Goal: Information Seeking & Learning: Learn about a topic

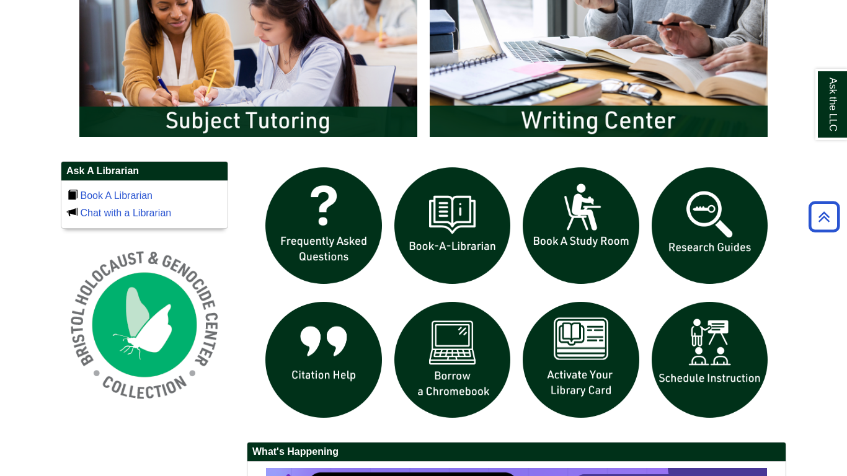
scroll to position [733, 0]
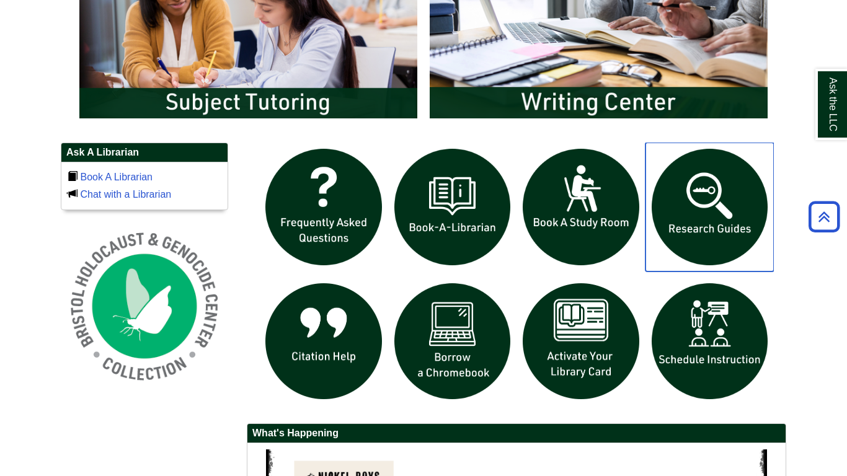
click at [713, 196] on img "slideshow" at bounding box center [710, 207] width 129 height 129
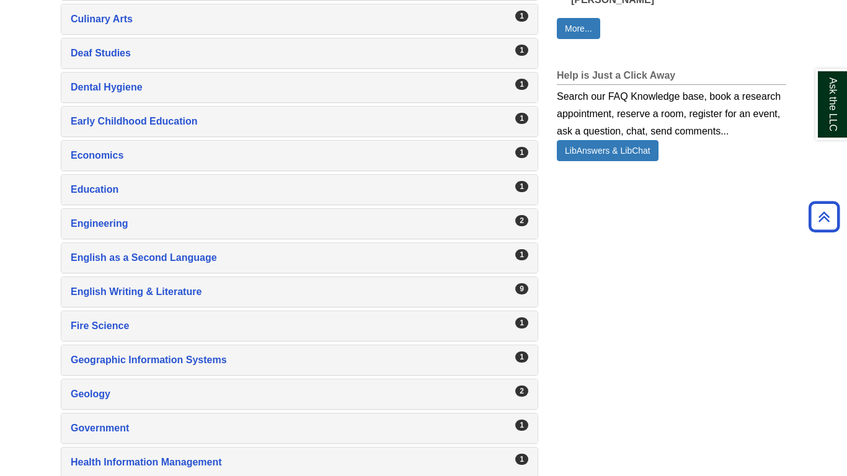
scroll to position [891, 0]
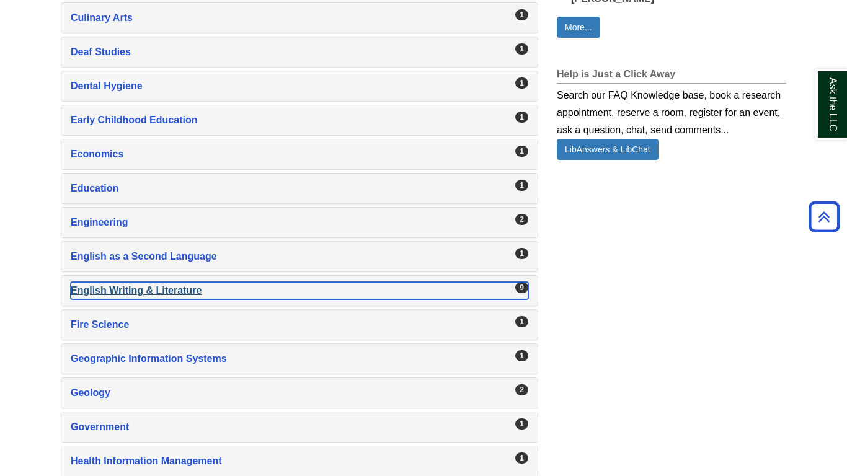
click at [172, 292] on div "English Writing & Literature , 9 guides" at bounding box center [300, 290] width 458 height 17
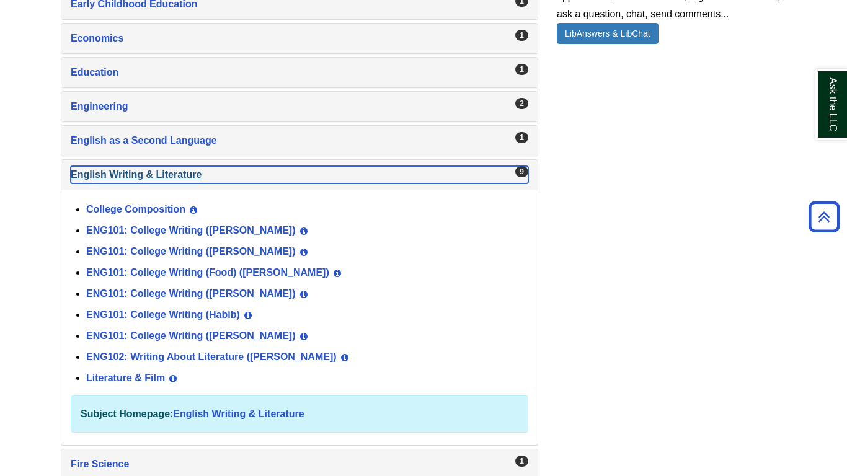
scroll to position [1009, 0]
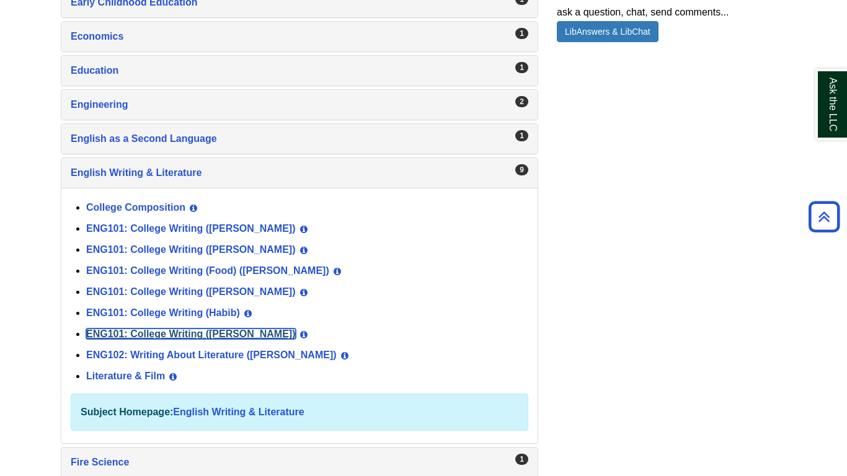
click at [127, 332] on link "ENG101: College Writing ([PERSON_NAME])" at bounding box center [191, 334] width 210 height 11
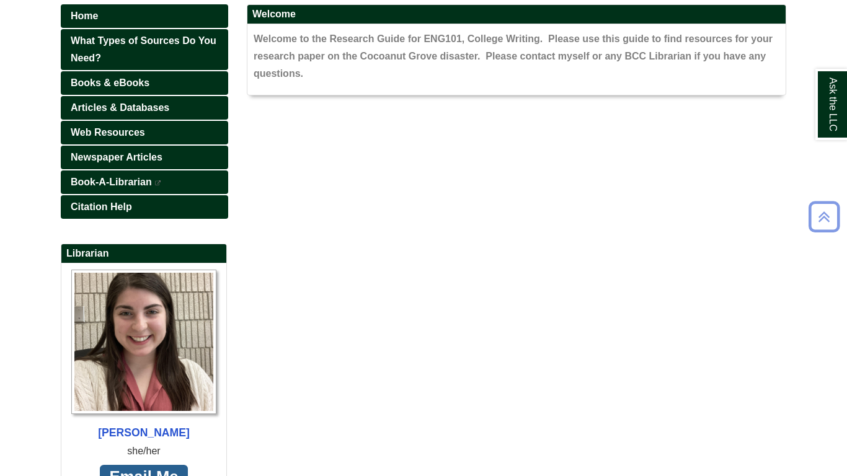
scroll to position [183, 0]
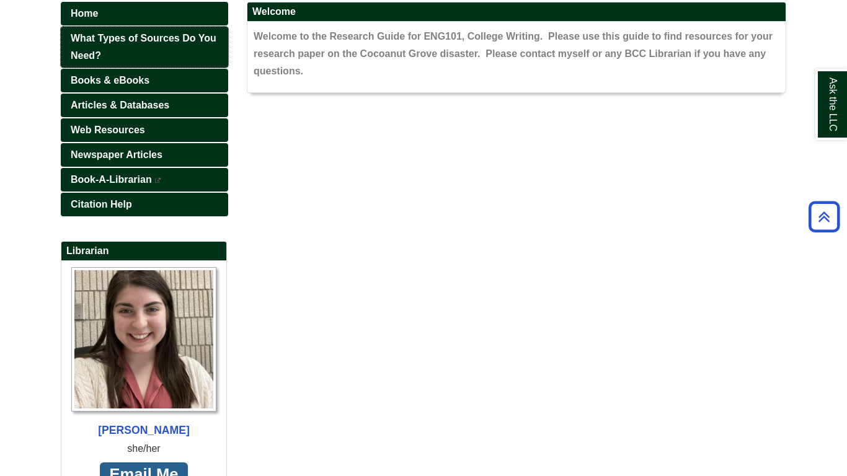
click at [154, 55] on link "What Types of Sources Do You Need?" at bounding box center [144, 47] width 167 height 41
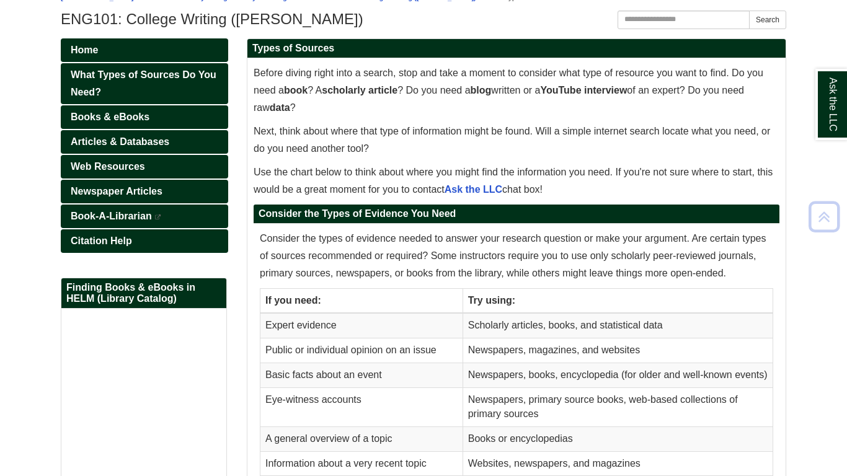
scroll to position [147, 0]
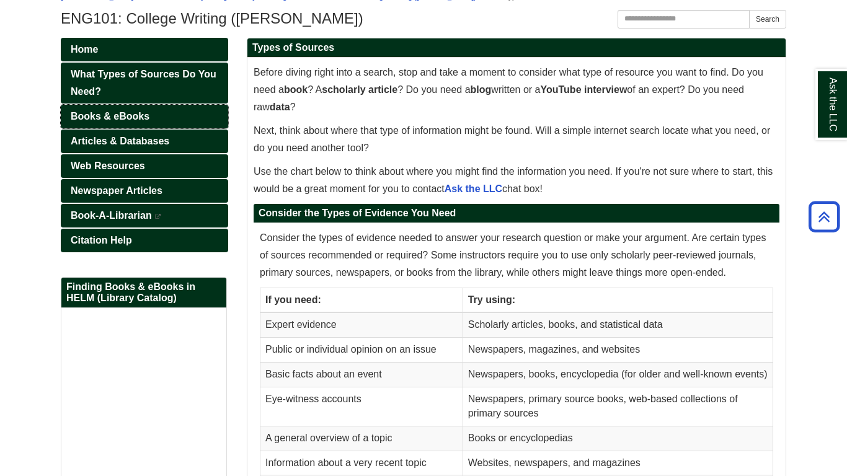
click at [152, 116] on link "Books & eBooks" at bounding box center [144, 117] width 167 height 24
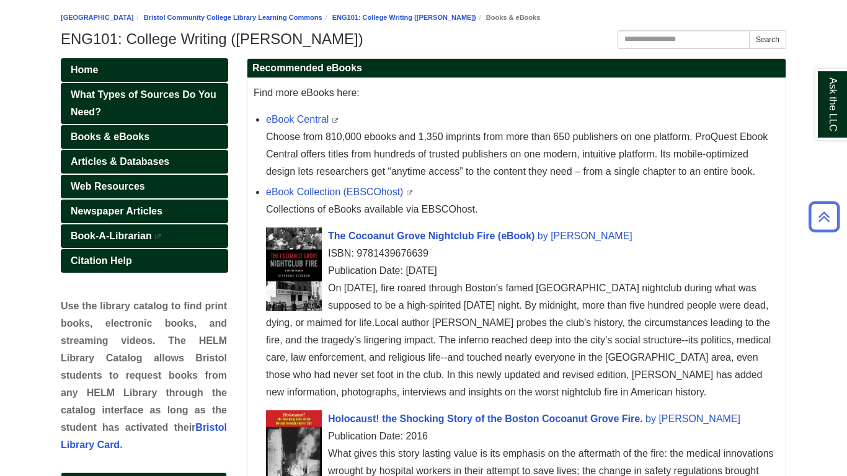
scroll to position [127, 0]
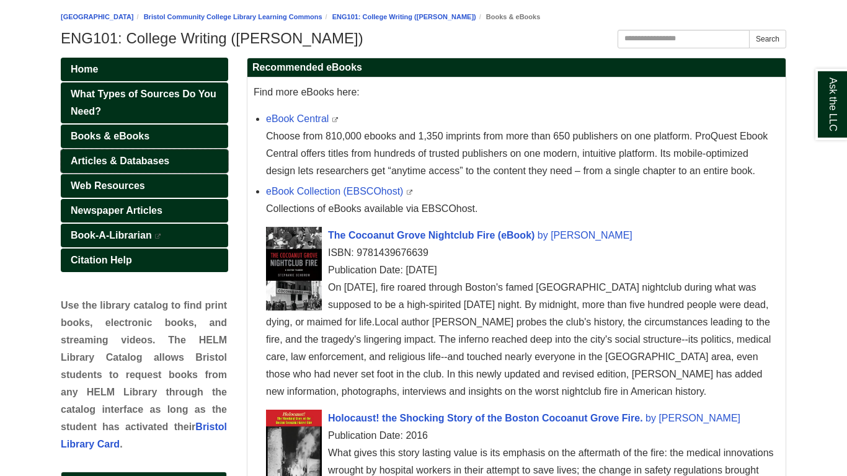
click at [195, 161] on link "Articles & Databases" at bounding box center [144, 161] width 167 height 24
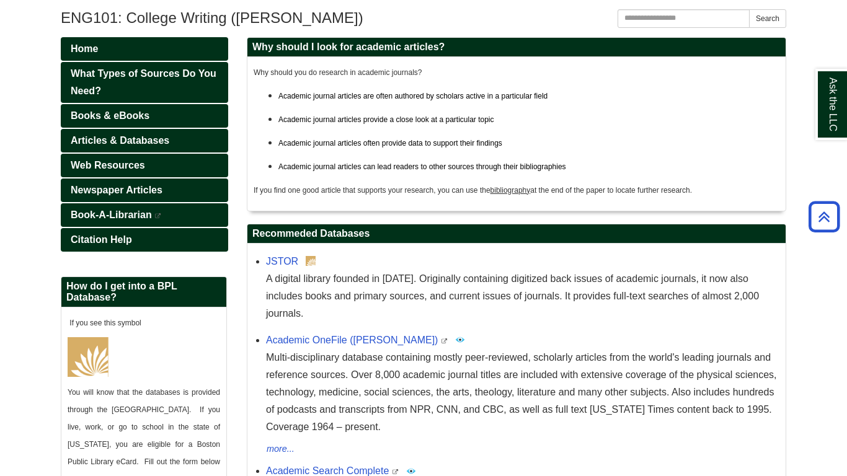
scroll to position [144, 0]
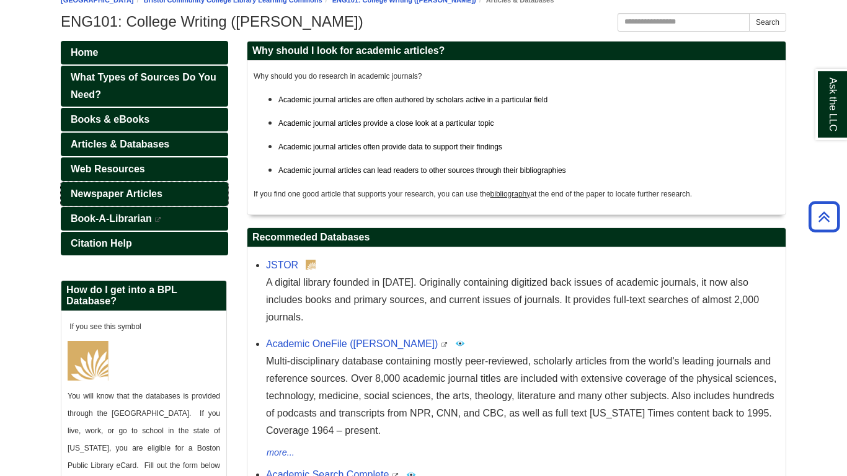
click at [207, 184] on link "Newspaper Articles" at bounding box center [144, 194] width 167 height 24
